Goal: Task Accomplishment & Management: Manage account settings

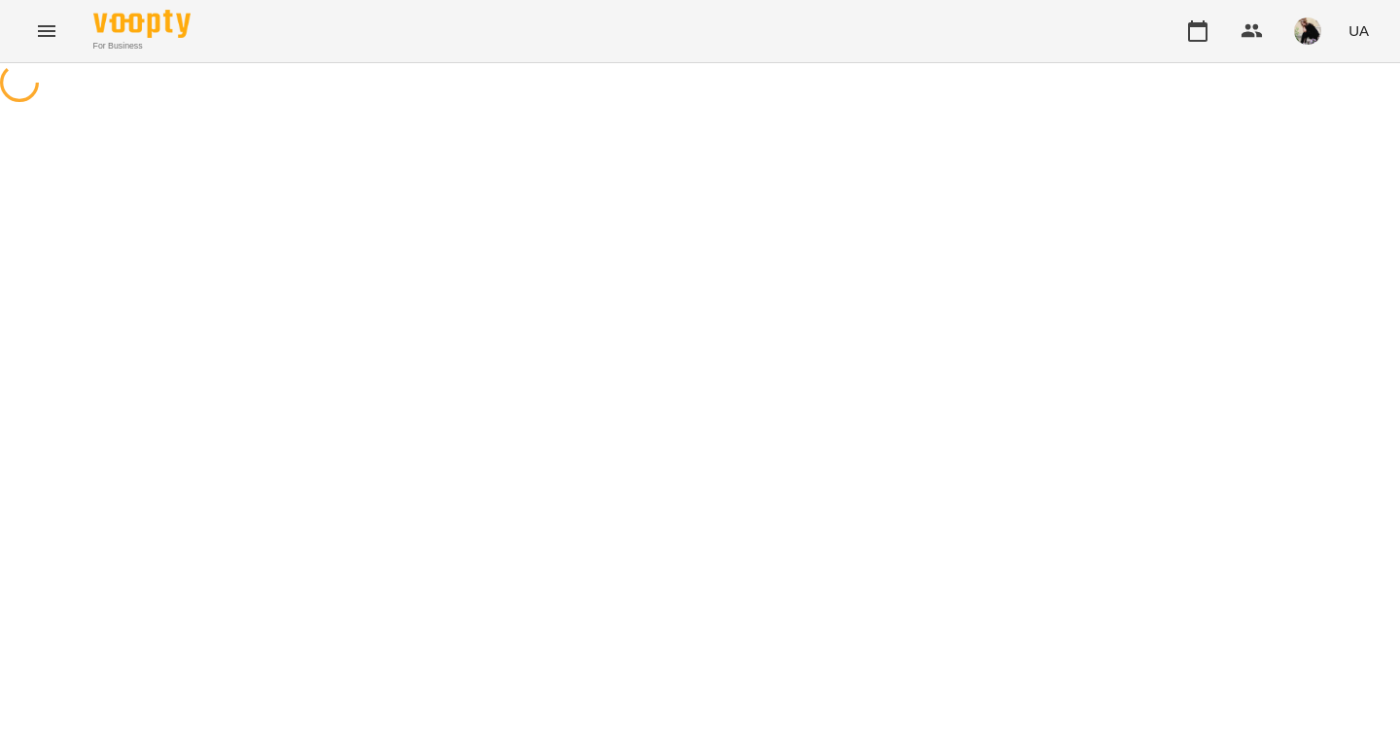
click at [43, 19] on icon "Menu" at bounding box center [46, 30] width 23 height 23
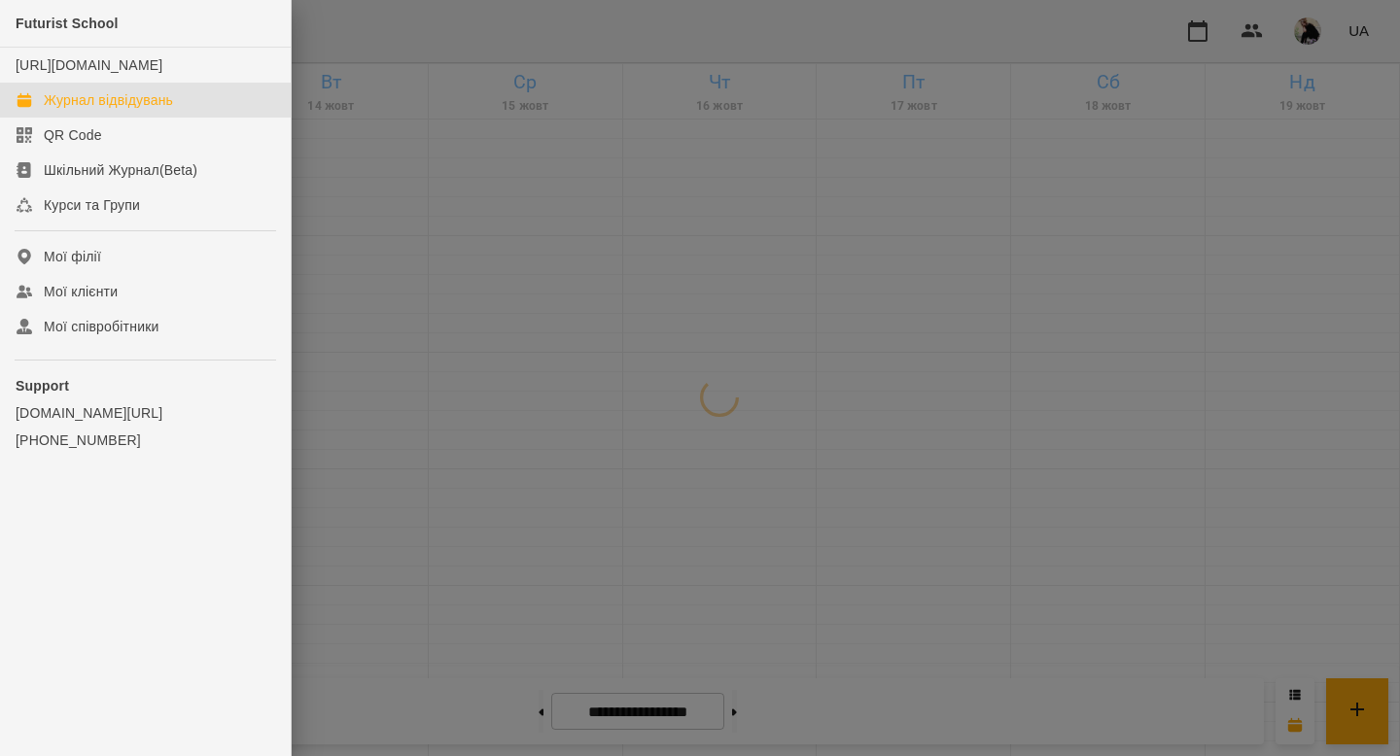
click at [432, 190] on div at bounding box center [700, 378] width 1400 height 756
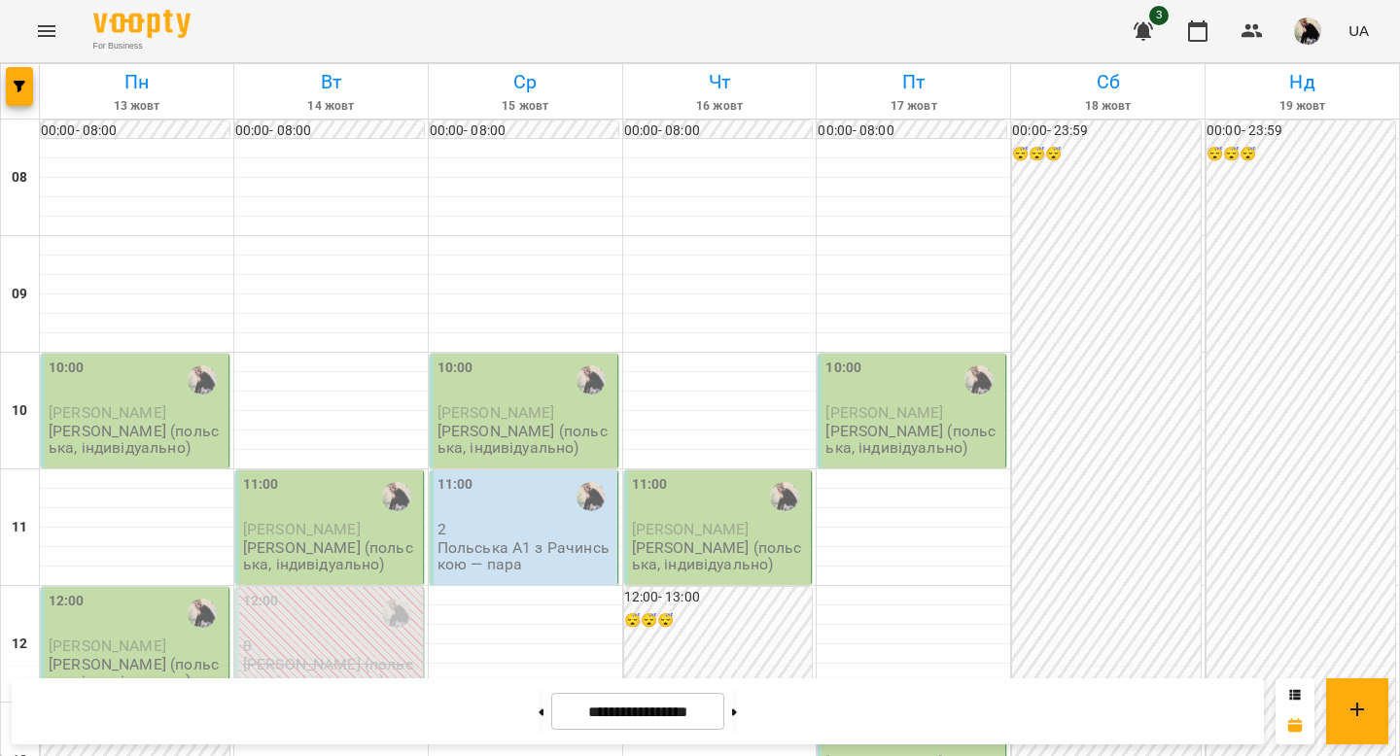
click at [163, 409] on p "[PERSON_NAME]" at bounding box center [137, 412] width 176 height 17
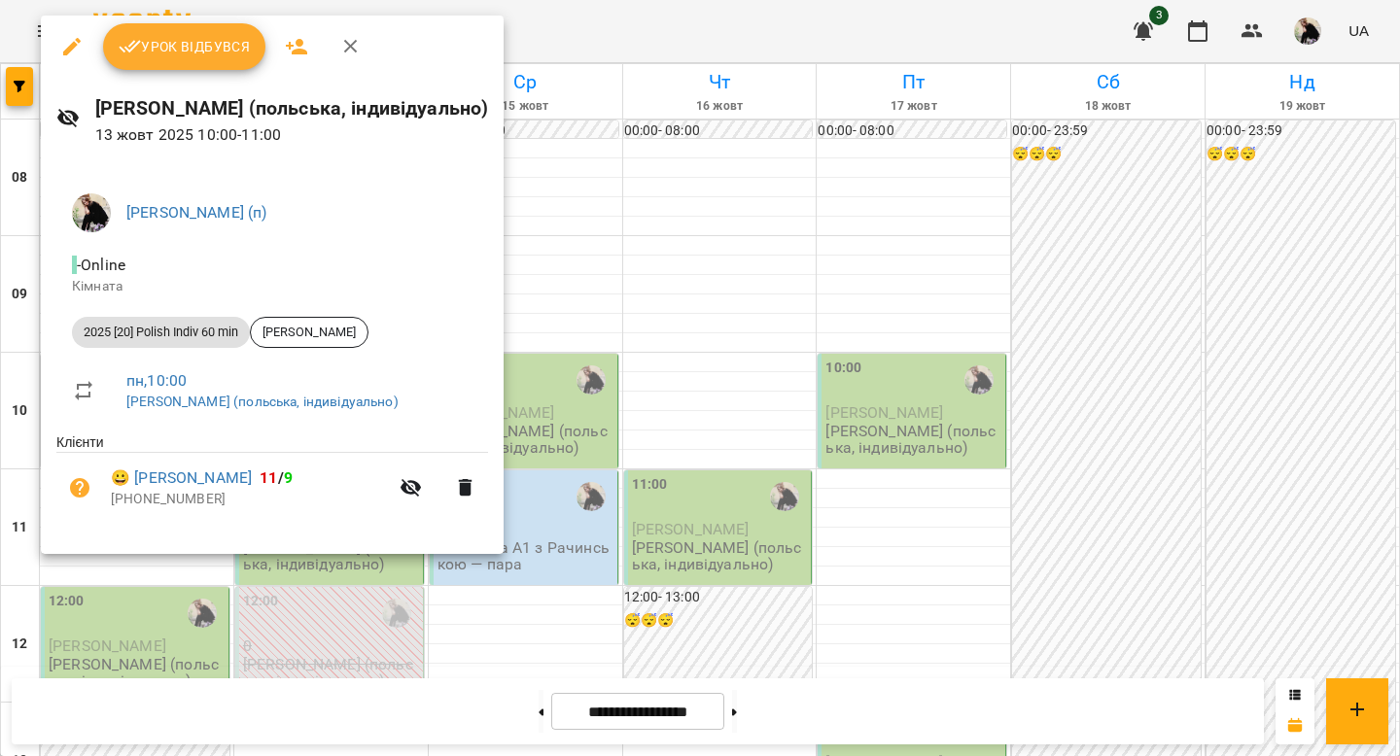
click at [195, 37] on span "Урок відбувся" at bounding box center [185, 46] width 132 height 23
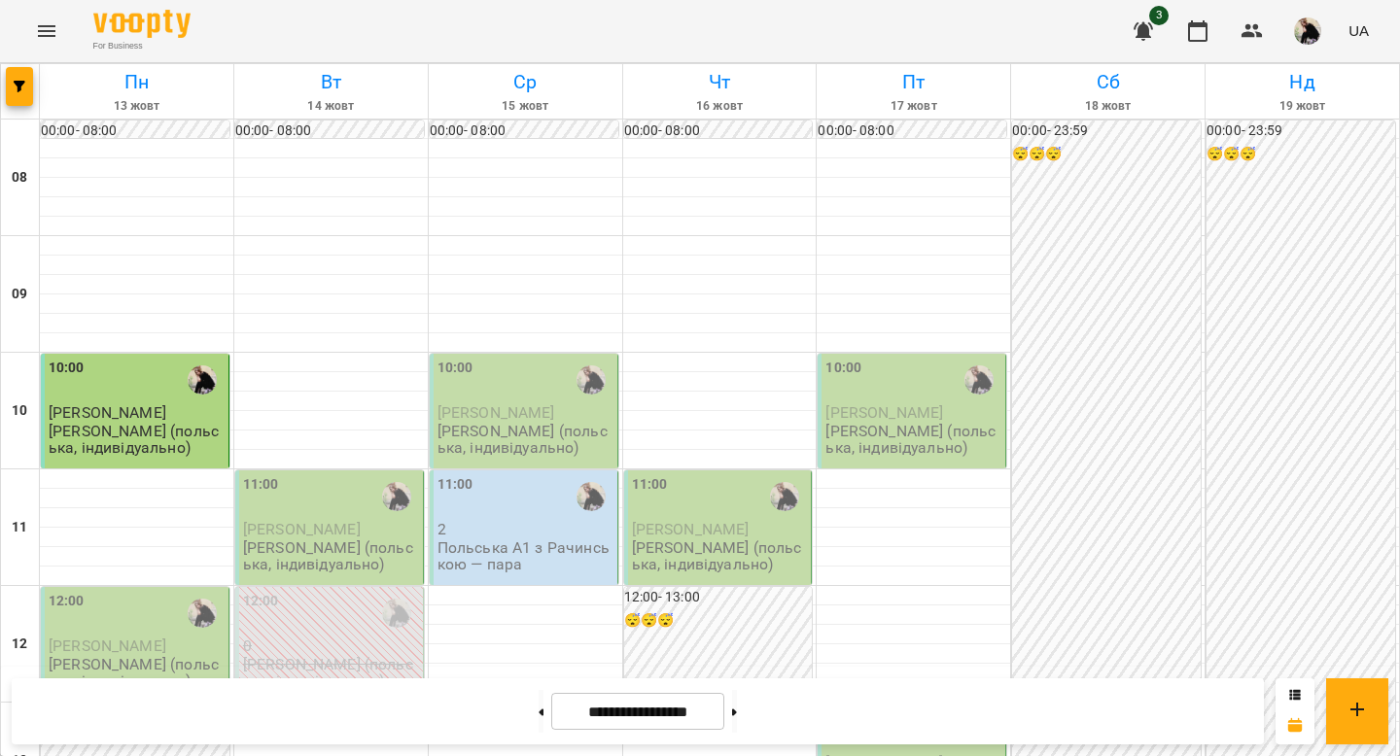
scroll to position [122, 0]
click at [75, 656] on p "[PERSON_NAME] (польська, індивідуально)" at bounding box center [137, 673] width 176 height 34
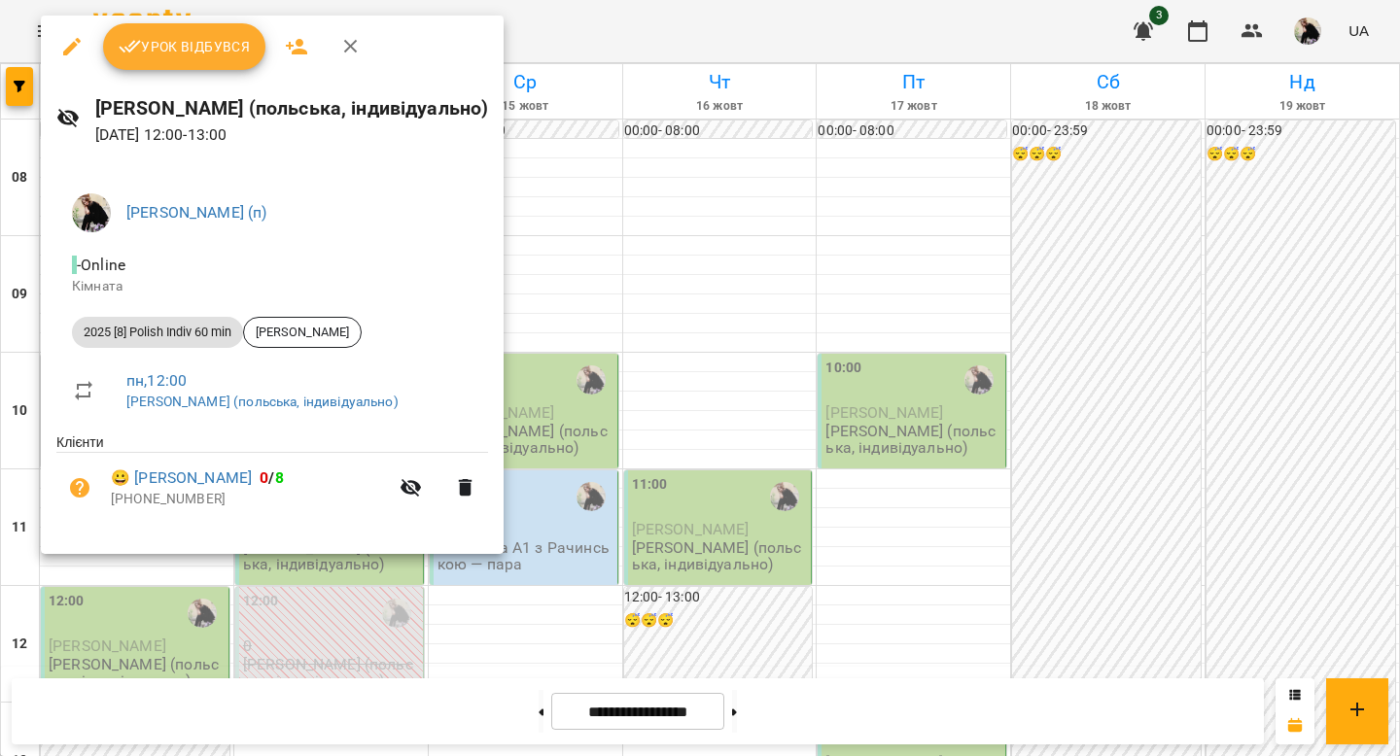
click at [210, 55] on span "Урок відбувся" at bounding box center [185, 46] width 132 height 23
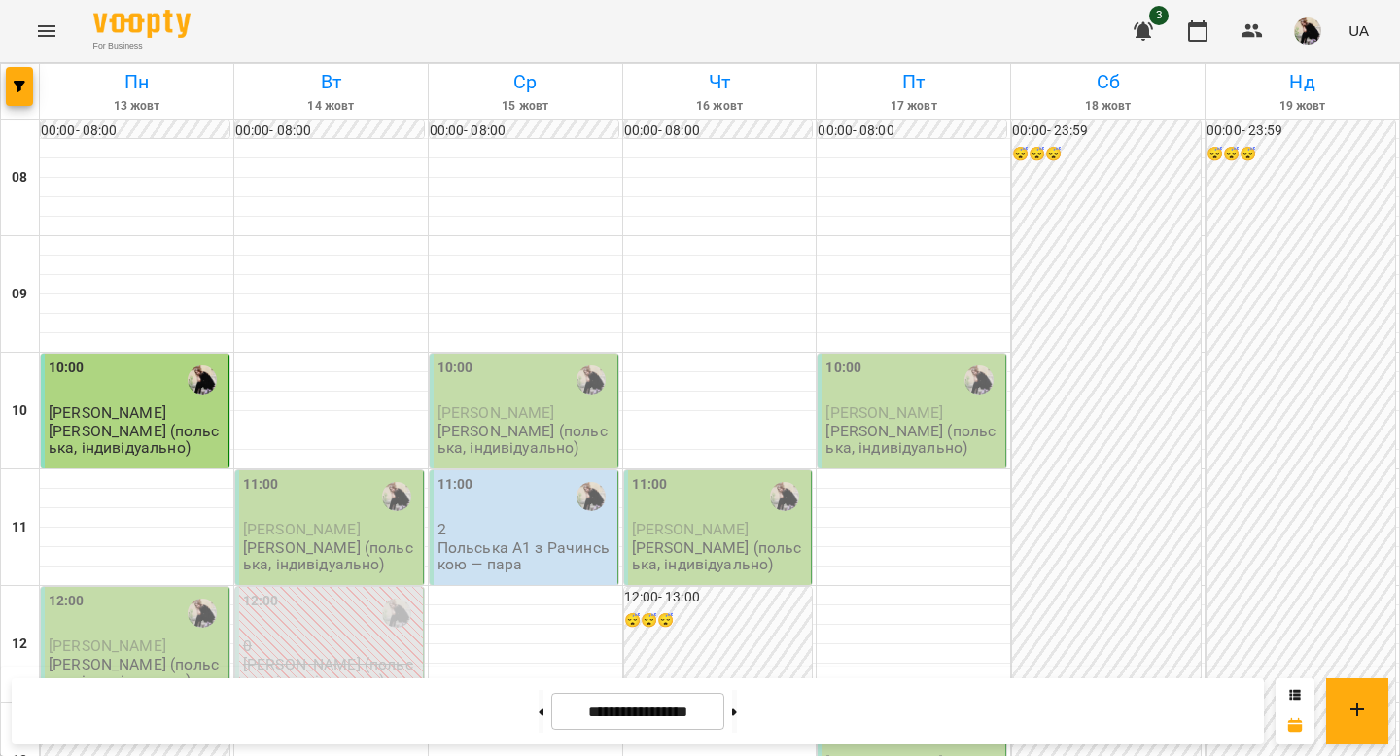
scroll to position [320, 0]
